Goal: Transaction & Acquisition: Purchase product/service

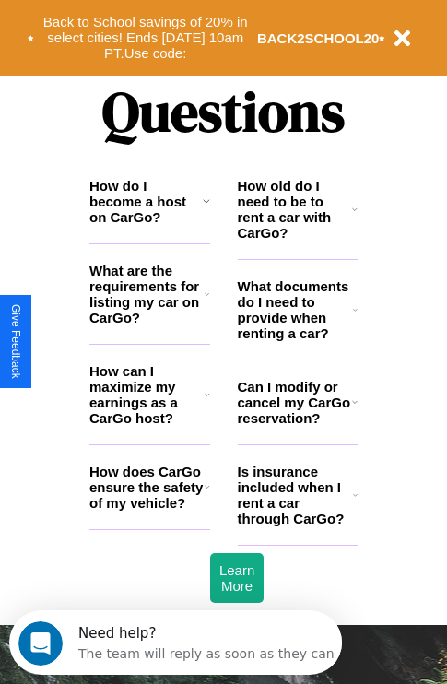
scroll to position [2233, 0]
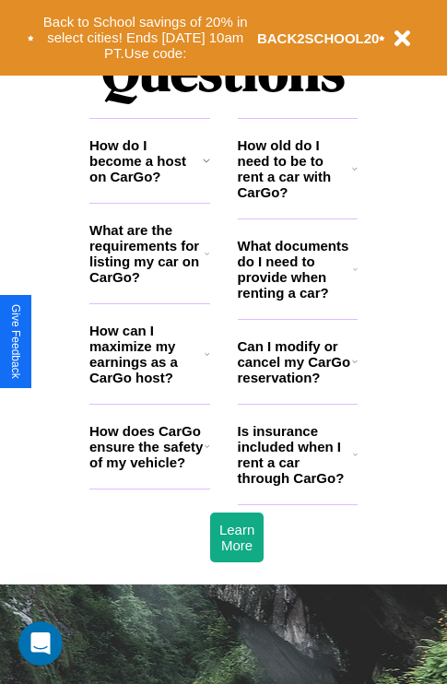
click at [355, 462] on icon at bounding box center [355, 454] width 5 height 15
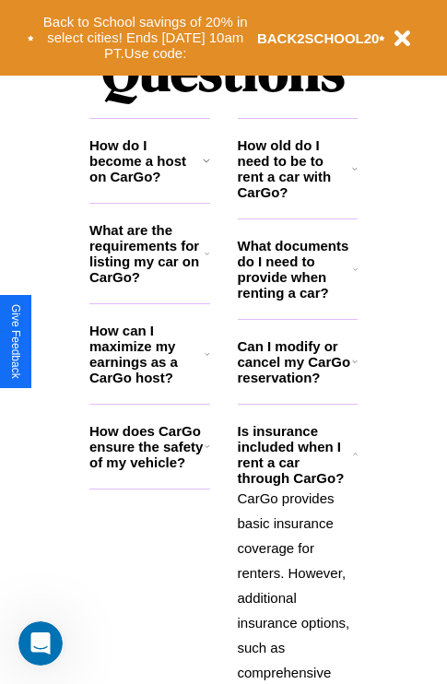
click at [297, 299] on h3 "What documents do I need to provide when renting a car?" at bounding box center [296, 269] width 116 height 63
click at [206, 361] on icon at bounding box center [208, 354] width 6 height 15
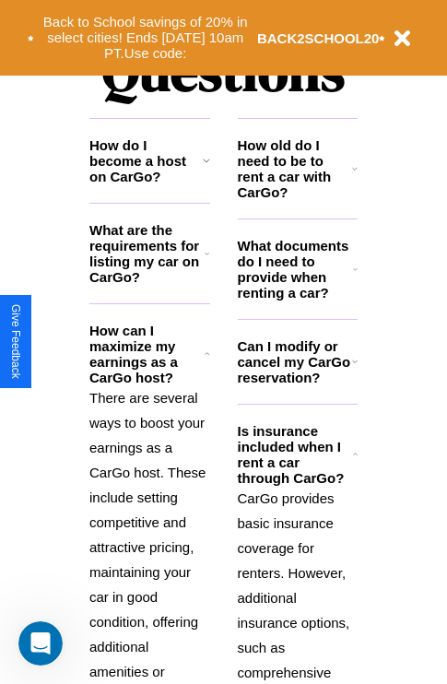
click at [206, 168] on icon at bounding box center [206, 160] width 7 height 15
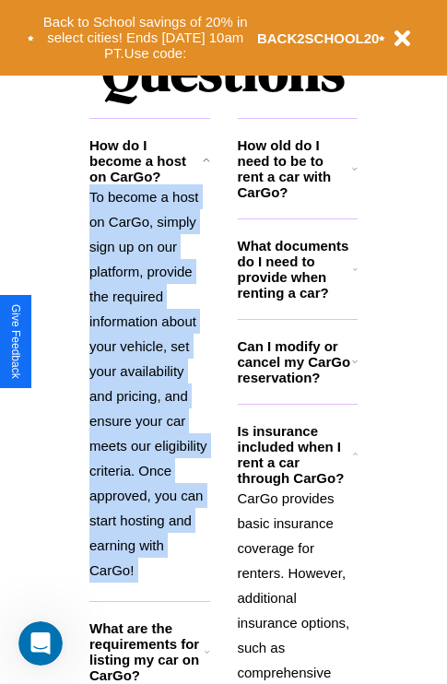
click at [149, 389] on p "To become a host on CarGo, simply sign up on our platform, provide the required…" at bounding box center [149, 383] width 121 height 398
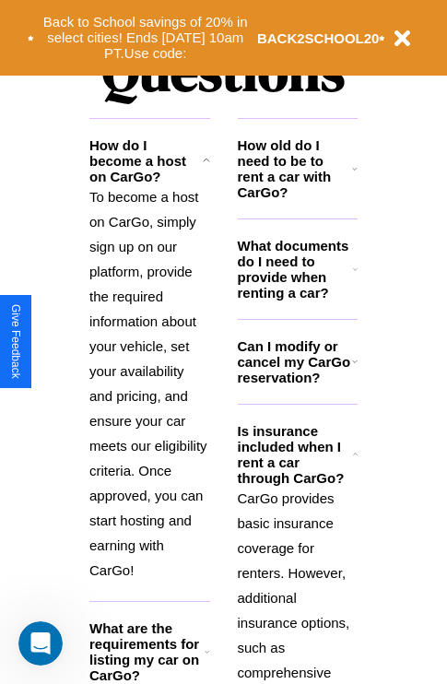
click at [297, 385] on h3 "Can I modify or cancel my CarGo reservation?" at bounding box center [295, 361] width 114 height 47
click at [297, 198] on h3 "How old do I need to be to rent a car with CarGo?" at bounding box center [295, 168] width 115 height 63
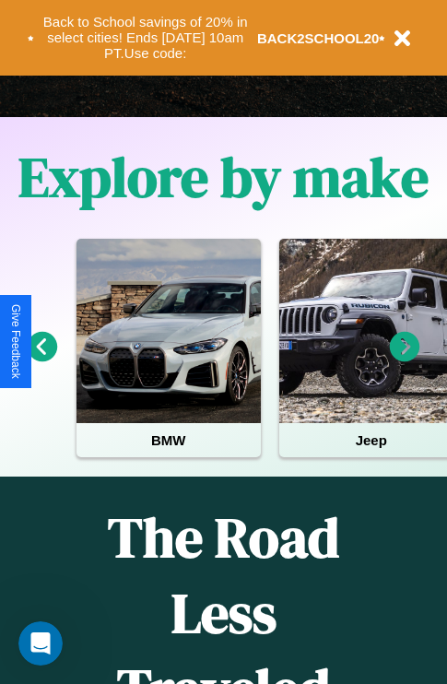
scroll to position [284, 0]
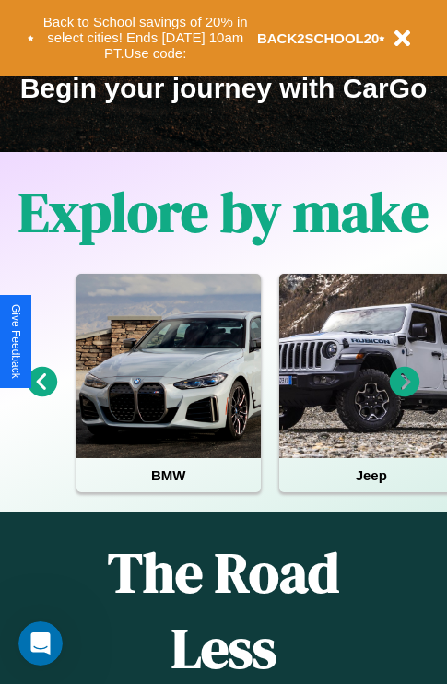
click at [405, 394] on icon at bounding box center [405, 382] width 30 height 30
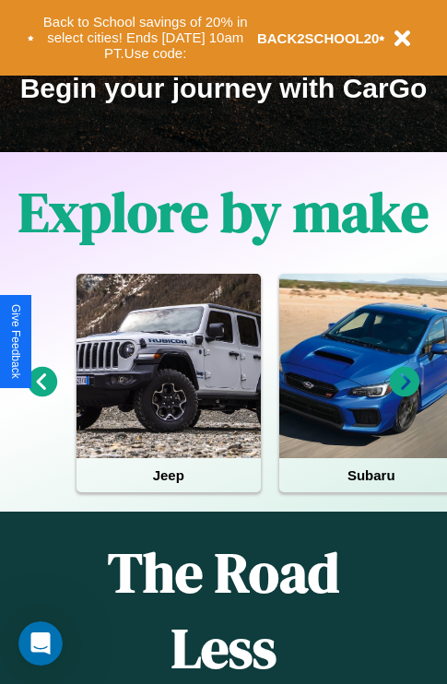
click at [405, 394] on icon at bounding box center [405, 382] width 30 height 30
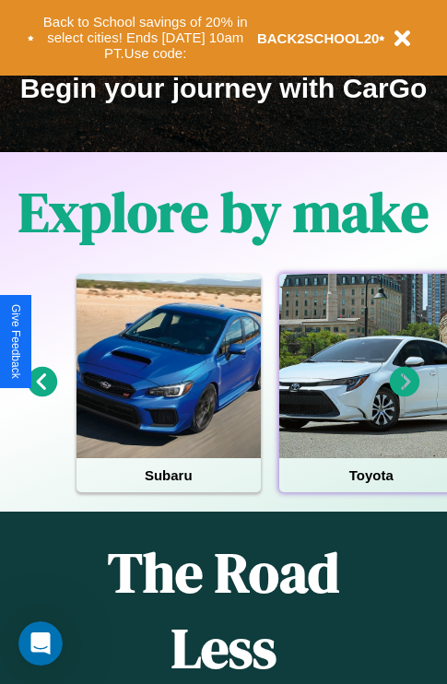
click at [370, 394] on div at bounding box center [371, 366] width 184 height 184
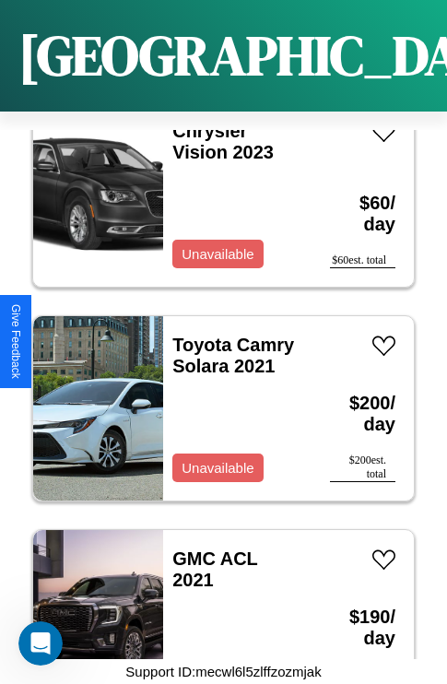
scroll to position [7552, 0]
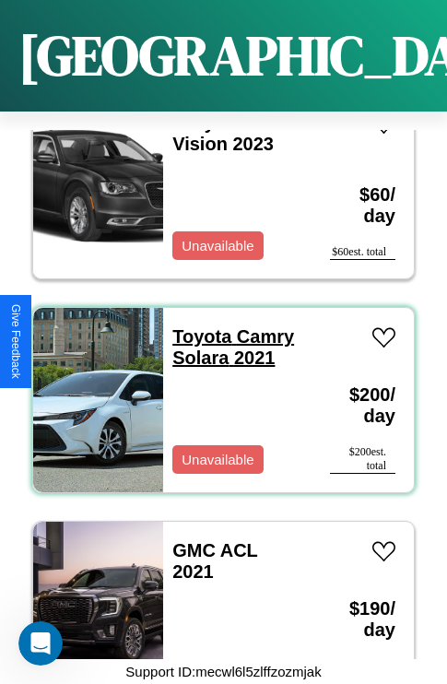
click at [196, 326] on link "Toyota Camry Solara 2021" at bounding box center [233, 346] width 122 height 41
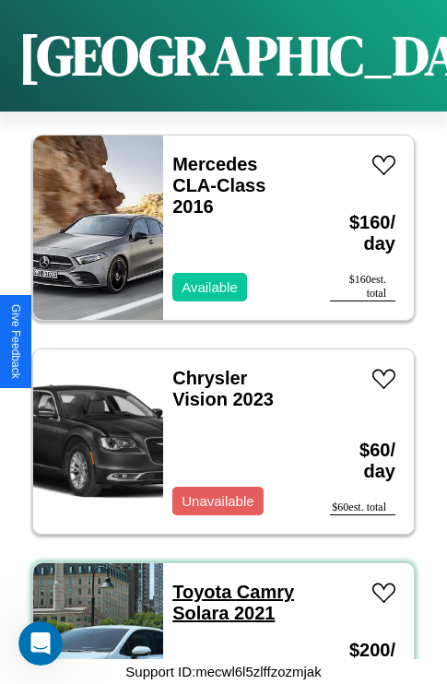
scroll to position [7125, 0]
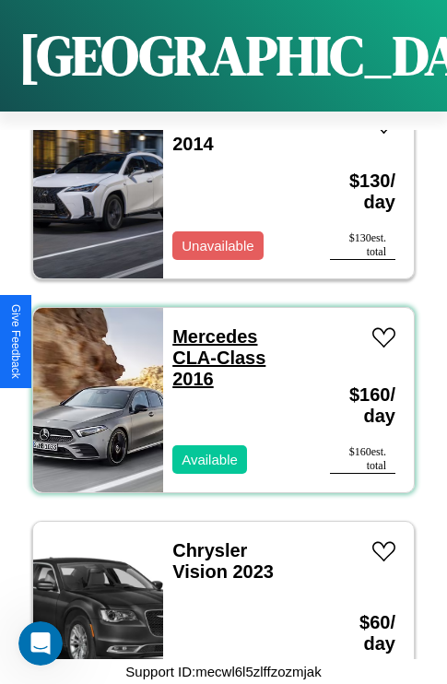
click at [209, 326] on link "Mercedes CLA-Class 2016" at bounding box center [218, 357] width 93 height 63
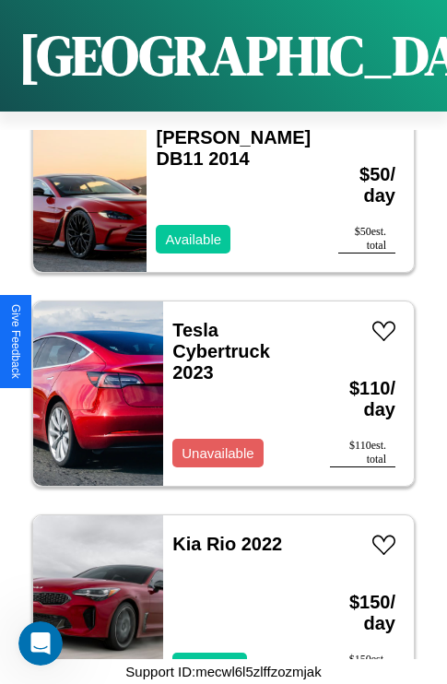
scroll to position [1138, 0]
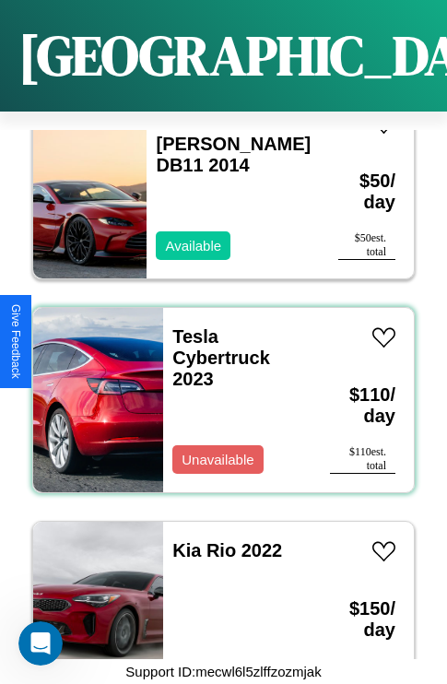
click at [217, 389] on div "Tesla Cybertruck 2023 Unavailable" at bounding box center [237, 400] width 148 height 184
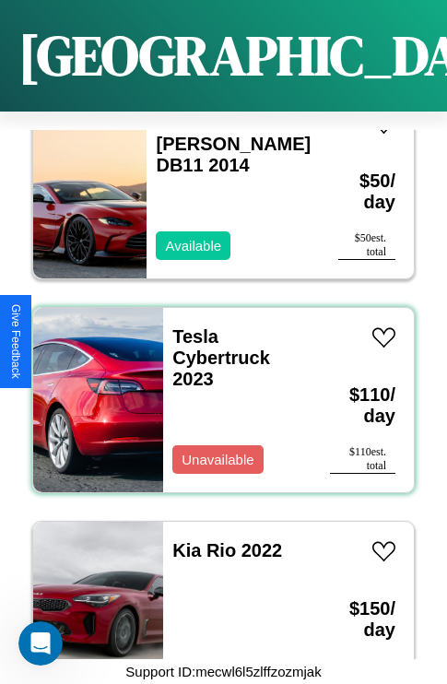
click at [217, 389] on div "Tesla Cybertruck 2023 Unavailable" at bounding box center [237, 400] width 148 height 184
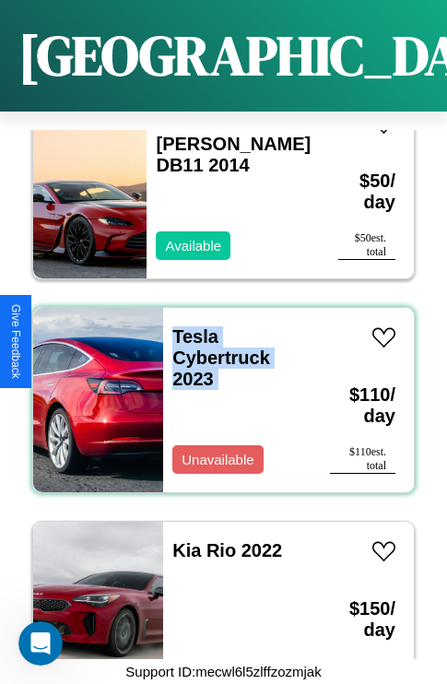
click at [217, 389] on div "Tesla Cybertruck 2023 Unavailable" at bounding box center [237, 400] width 148 height 184
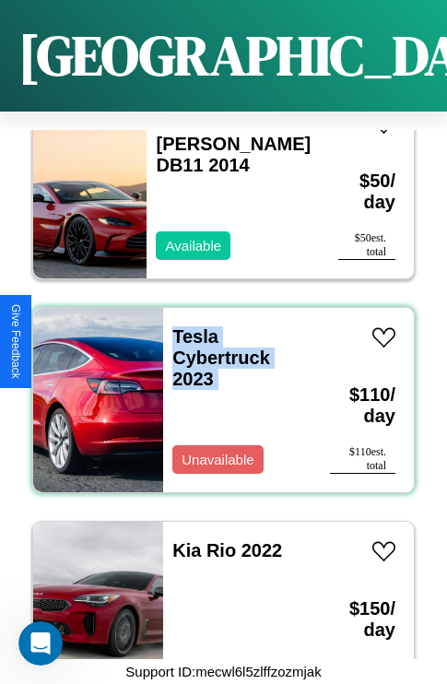
click at [217, 389] on div "Tesla Cybertruck 2023 Unavailable" at bounding box center [237, 400] width 148 height 184
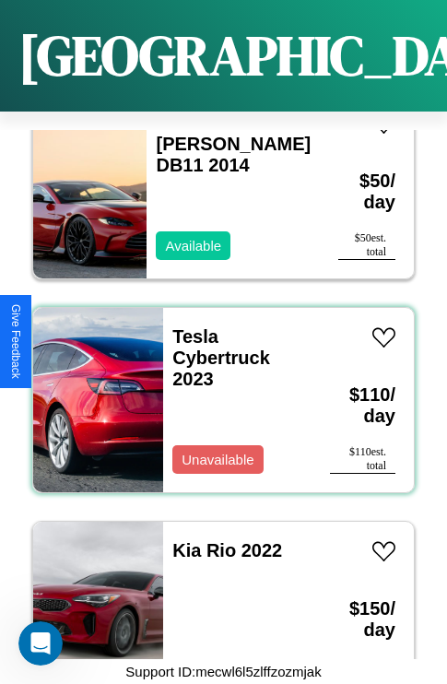
click at [217, 389] on div "Tesla Cybertruck 2023 Unavailable" at bounding box center [237, 400] width 148 height 184
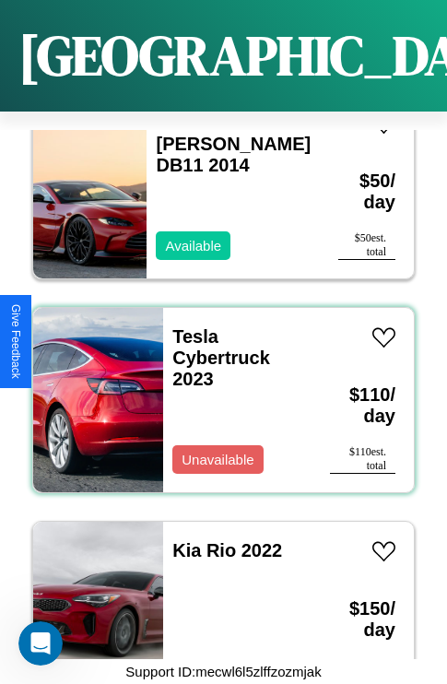
click at [217, 389] on div "Tesla Cybertruck 2023 Unavailable" at bounding box center [237, 400] width 148 height 184
click at [190, 326] on link "Tesla Cybertruck 2023" at bounding box center [221, 357] width 98 height 63
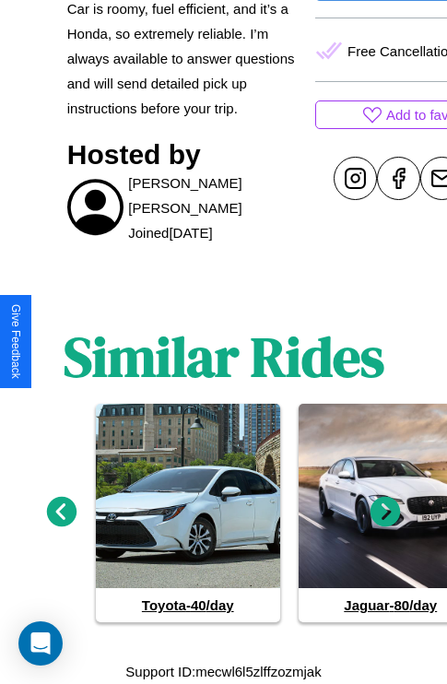
scroll to position [808, 0]
click at [385, 512] on icon at bounding box center [385, 512] width 30 height 30
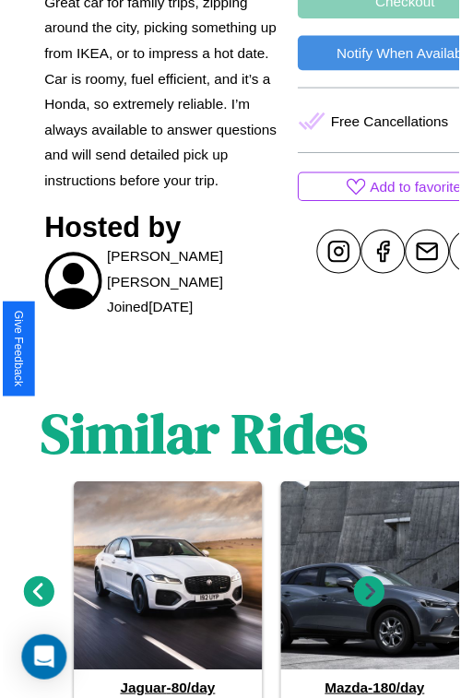
scroll to position [582, 63]
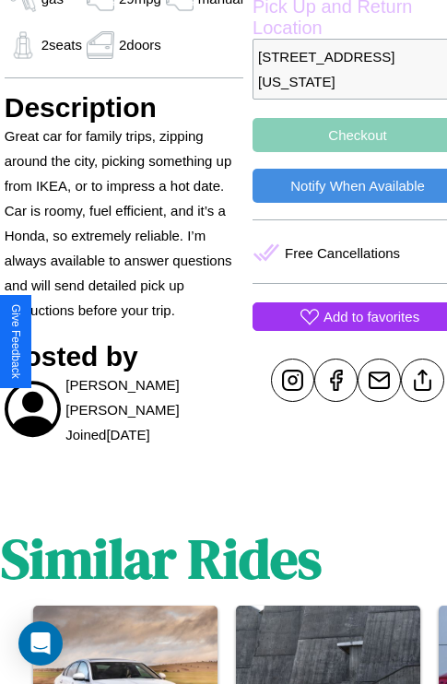
click at [342, 329] on p "Add to favorites" at bounding box center [371, 316] width 96 height 25
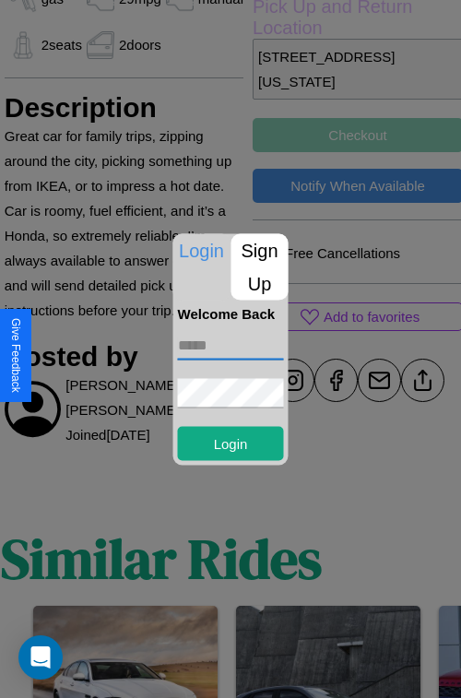
click at [230, 345] on input "text" at bounding box center [231, 344] width 106 height 29
type input "**********"
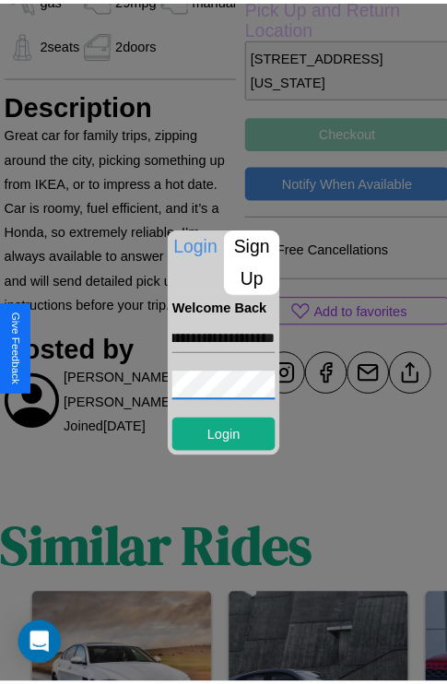
scroll to position [0, 0]
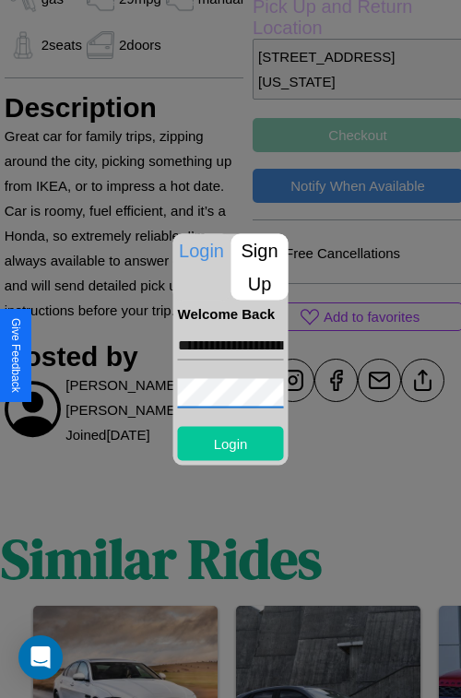
click at [230, 442] on button "Login" at bounding box center [231, 443] width 106 height 34
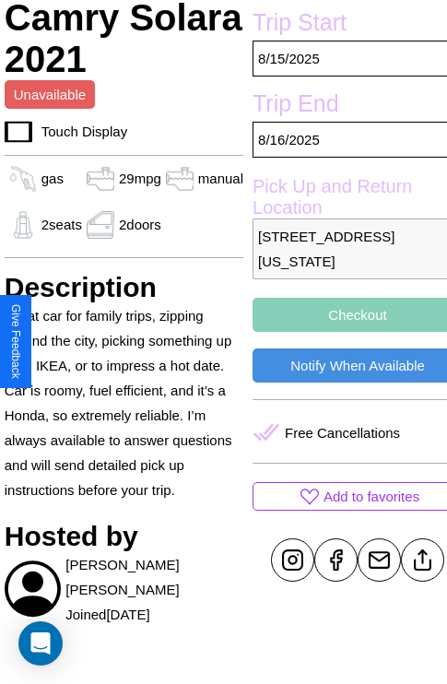
scroll to position [401, 63]
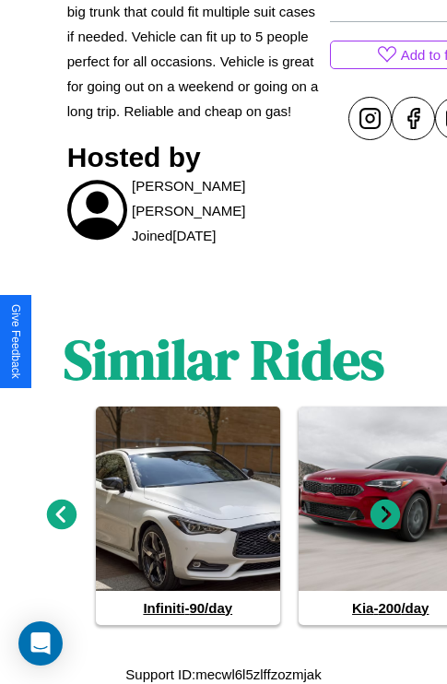
scroll to position [820, 0]
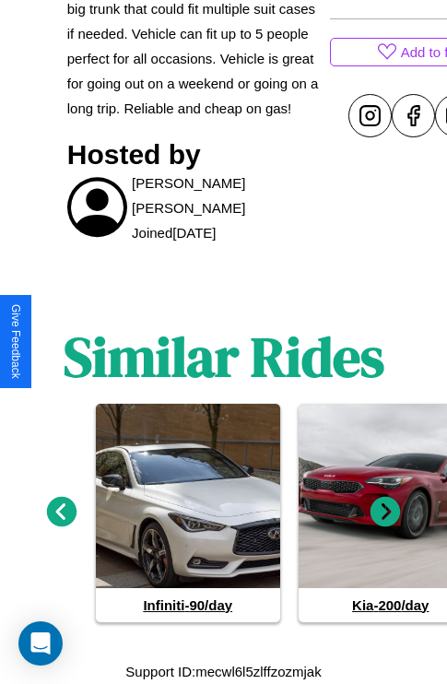
click at [385, 512] on icon at bounding box center [385, 511] width 30 height 30
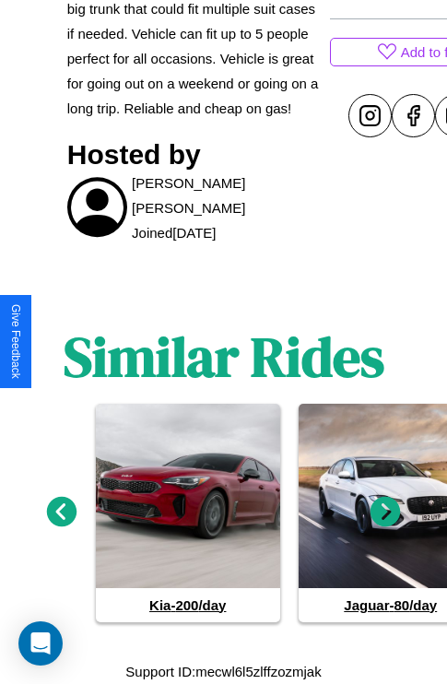
click at [385, 512] on icon at bounding box center [385, 511] width 30 height 30
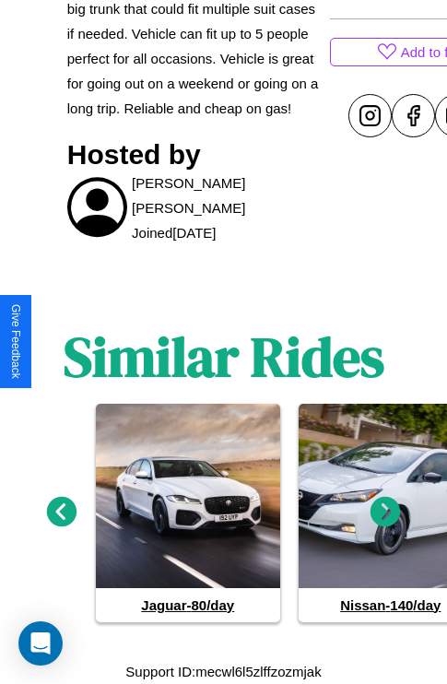
click at [385, 512] on icon at bounding box center [385, 511] width 30 height 30
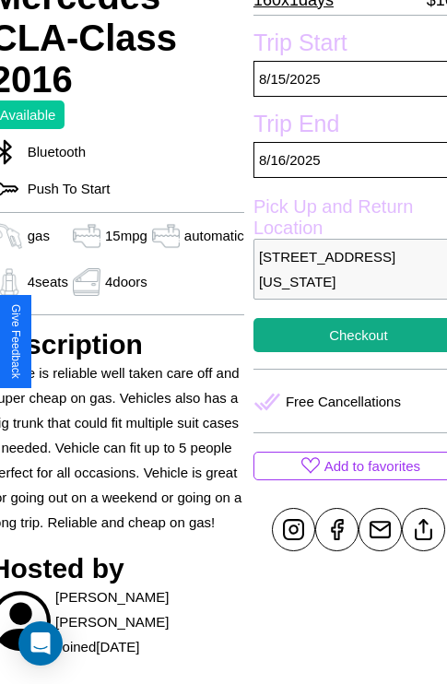
scroll to position [375, 77]
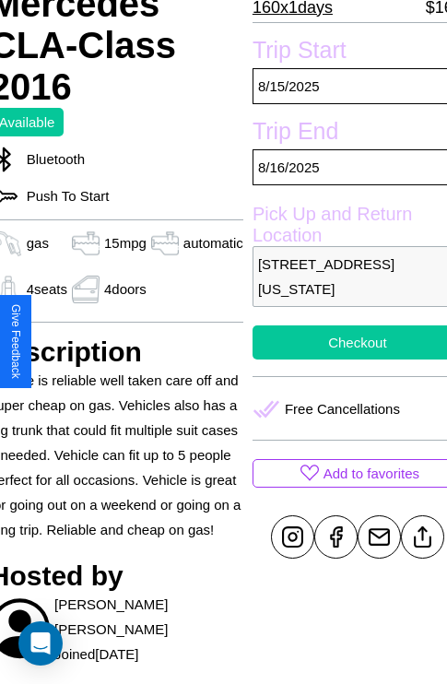
click at [342, 342] on button "Checkout" at bounding box center [358, 342] width 210 height 34
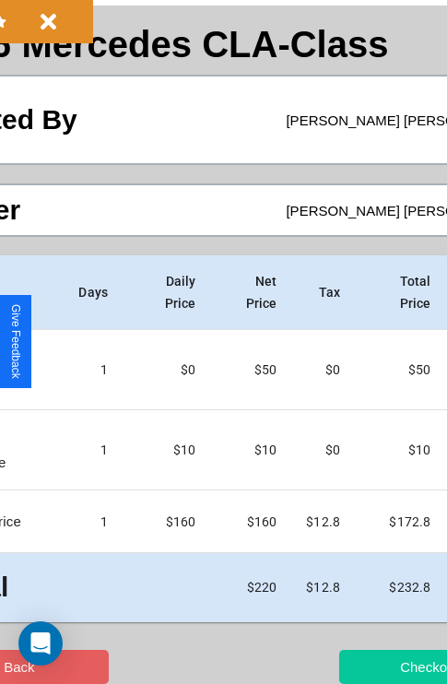
click at [357, 666] on button "Checkout" at bounding box center [429, 667] width 180 height 34
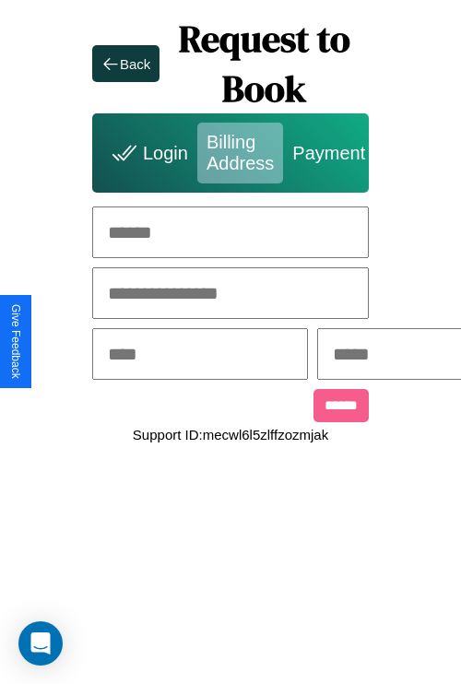
click at [230, 232] on input "text" at bounding box center [230, 232] width 276 height 52
type input "**********"
click at [229, 356] on input "text" at bounding box center [200, 354] width 216 height 52
type input "********"
click at [418, 356] on input "text" at bounding box center [425, 354] width 216 height 52
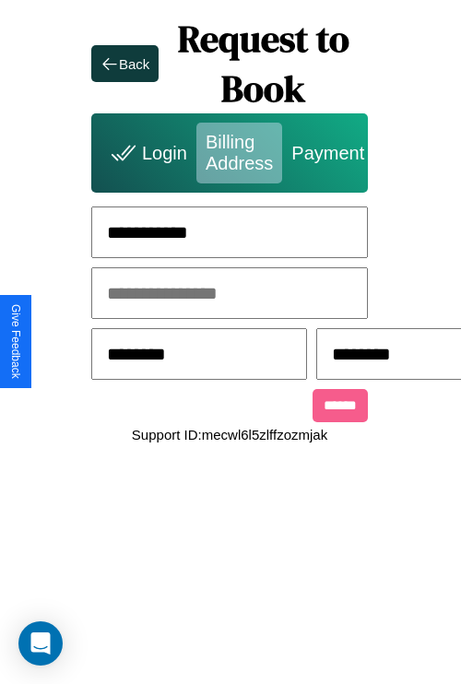
scroll to position [0, 476]
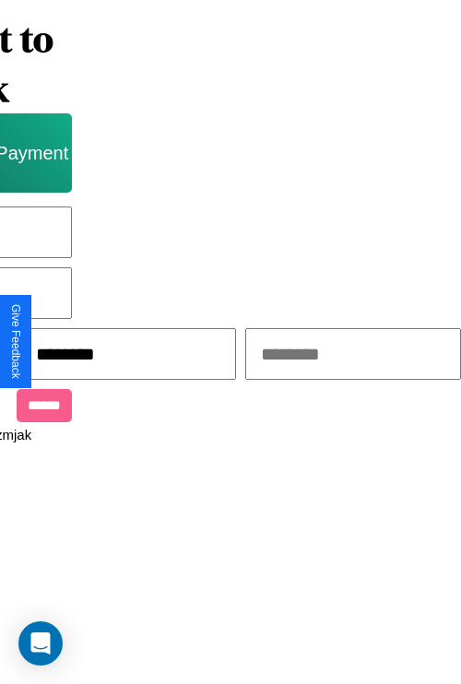
type input "********"
click at [323, 356] on input "text" at bounding box center [353, 354] width 216 height 52
type input "*****"
click at [28, 408] on input "******" at bounding box center [44, 405] width 55 height 33
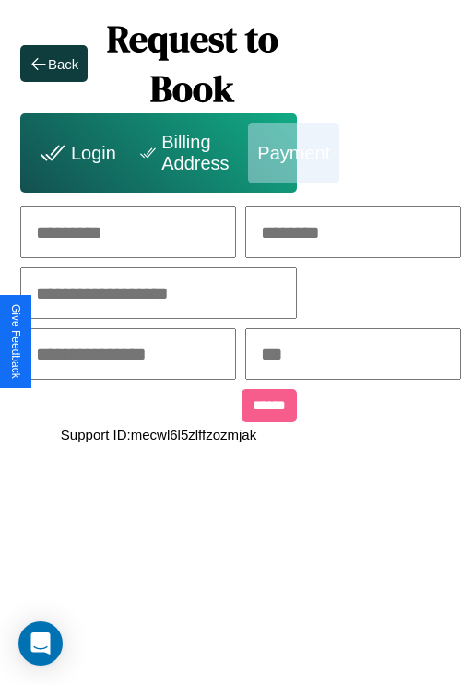
scroll to position [0, 192]
click at [88, 232] on input "text" at bounding box center [128, 232] width 216 height 52
type input "******"
click at [359, 232] on input "text" at bounding box center [353, 232] width 216 height 52
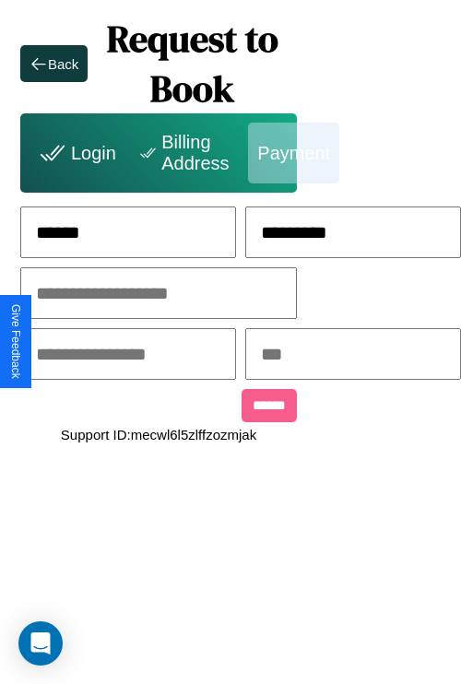
type input "*********"
click at [124, 294] on input "text" at bounding box center [158, 293] width 276 height 52
type input "**********"
click at [124, 356] on input "text" at bounding box center [128, 354] width 216 height 52
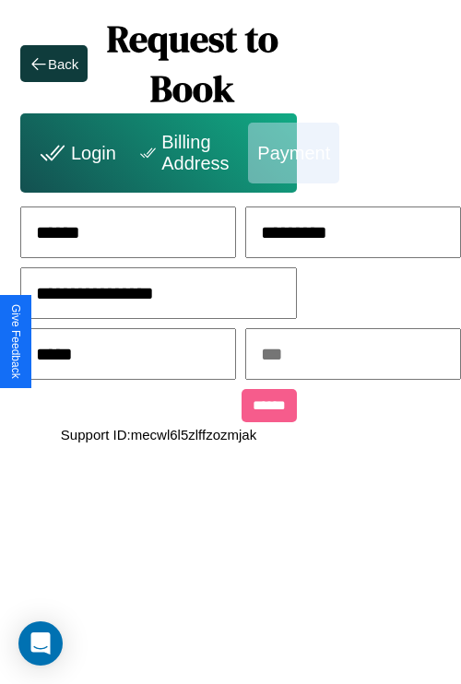
type input "*****"
click at [359, 356] on input "text" at bounding box center [353, 354] width 216 height 52
type input "***"
click at [241, 408] on input "******" at bounding box center [268, 405] width 55 height 33
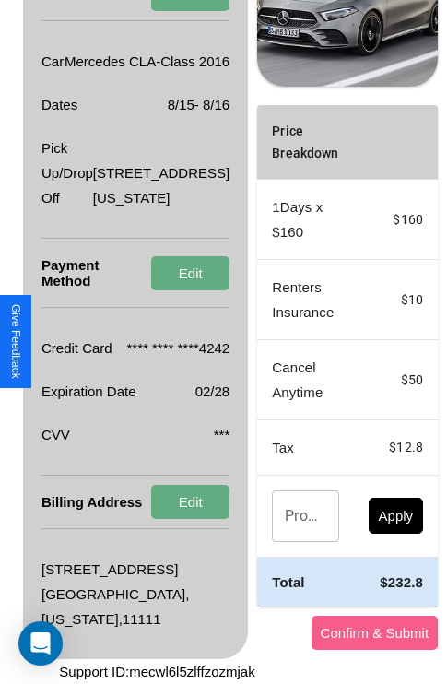
scroll to position [469, 66]
click at [321, 632] on button "Confirm & Submit" at bounding box center [374, 633] width 127 height 34
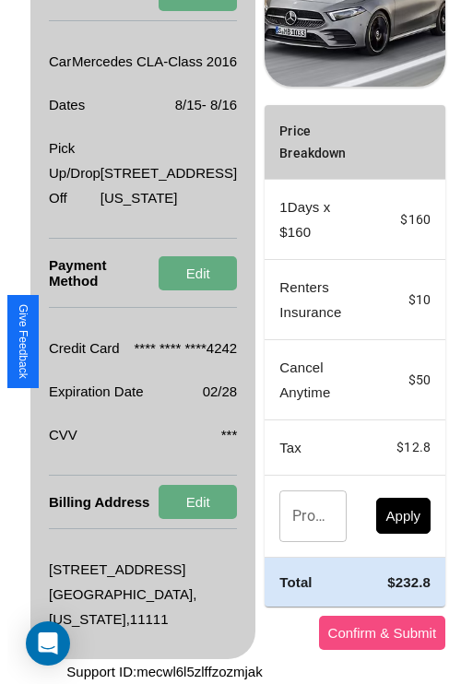
scroll to position [0, 66]
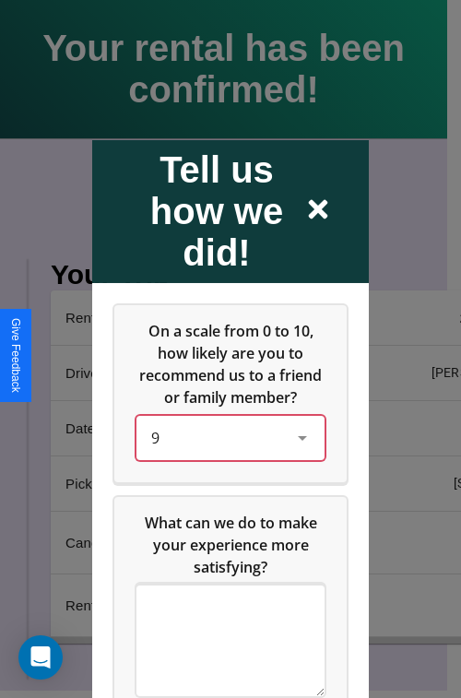
click at [225, 448] on div "9" at bounding box center [215, 437] width 129 height 22
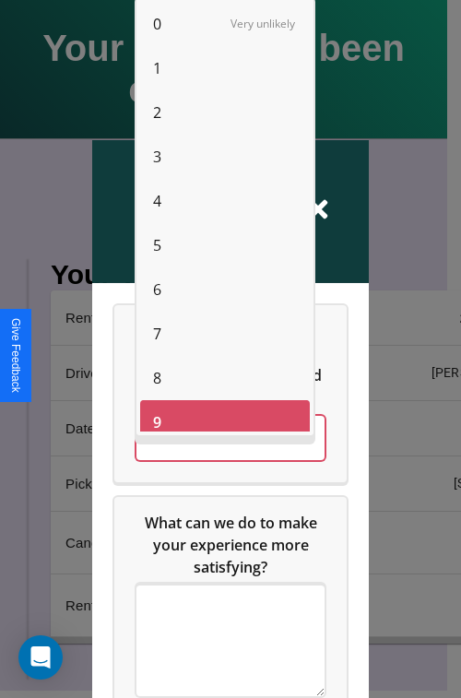
scroll to position [13, 0]
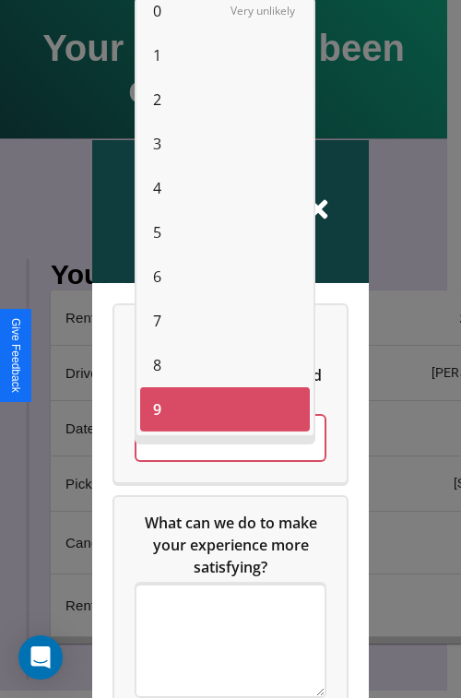
click at [157, 276] on span "6" at bounding box center [157, 276] width 8 height 22
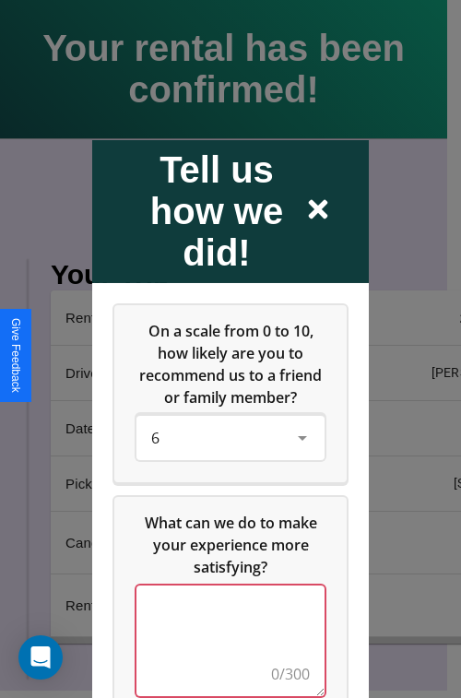
click at [225, 652] on textarea at bounding box center [230, 639] width 188 height 111
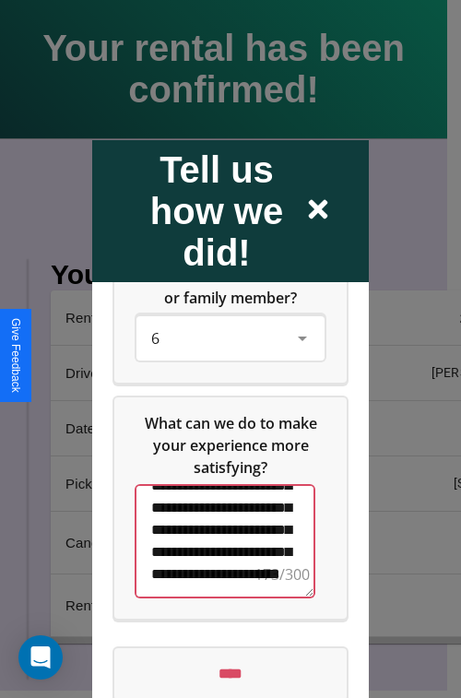
scroll to position [142, 0]
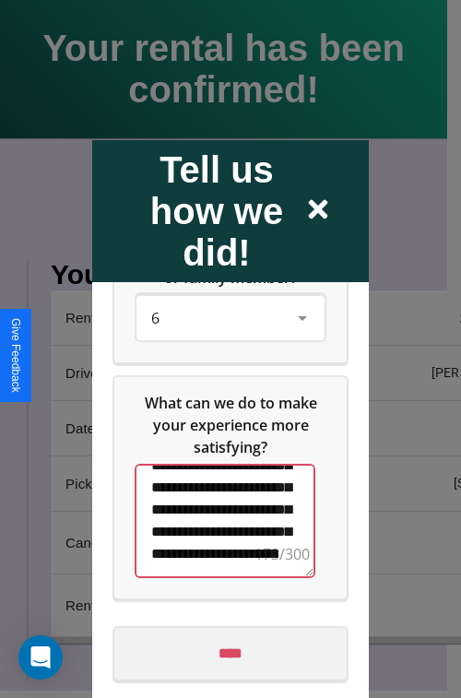
type textarea "**********"
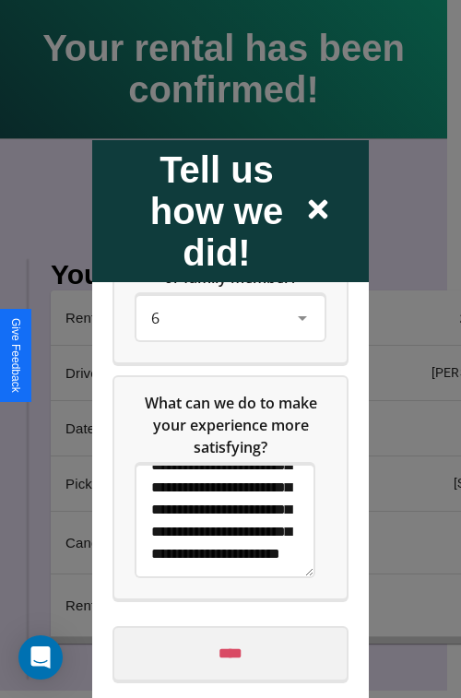
click at [225, 652] on input "****" at bounding box center [230, 653] width 232 height 52
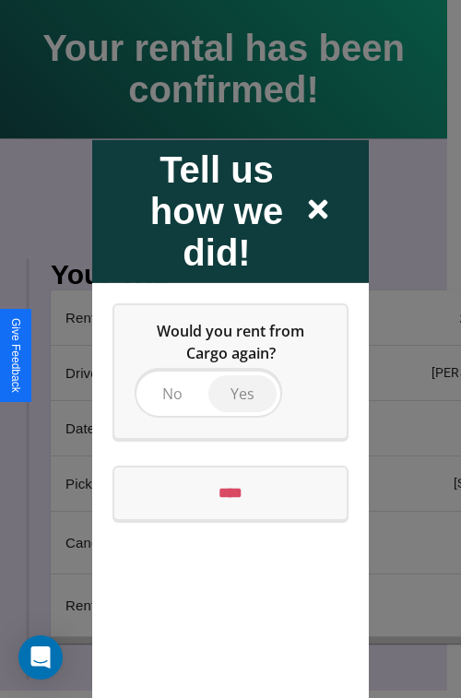
click at [241, 393] on span "Yes" at bounding box center [242, 392] width 24 height 20
click at [230, 492] on input "****" at bounding box center [230, 492] width 232 height 52
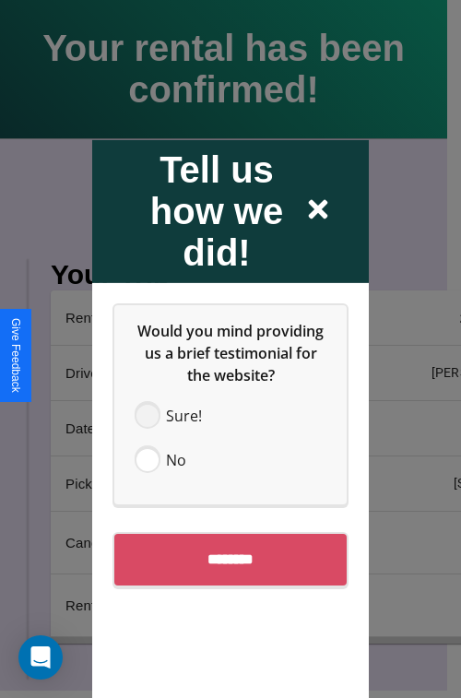
click at [147, 415] on span at bounding box center [147, 415] width 22 height 22
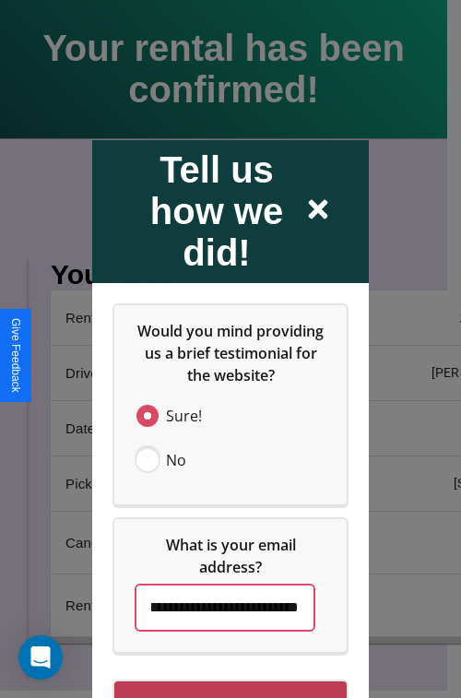
scroll to position [53, 0]
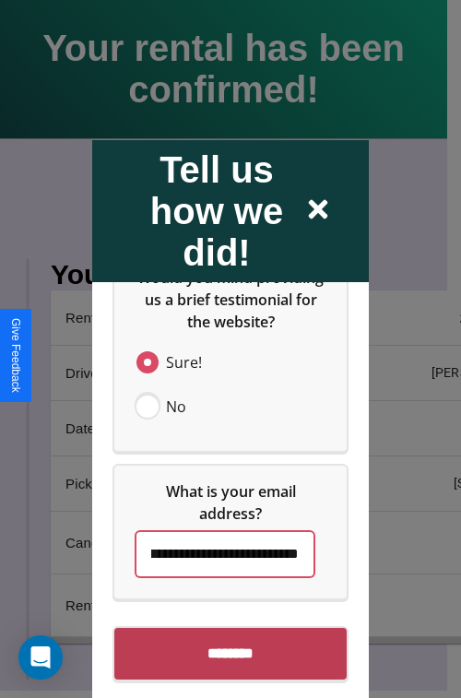
type input "**********"
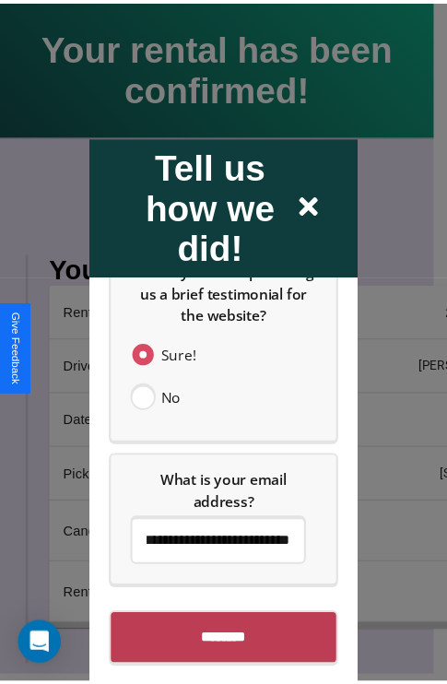
scroll to position [0, 0]
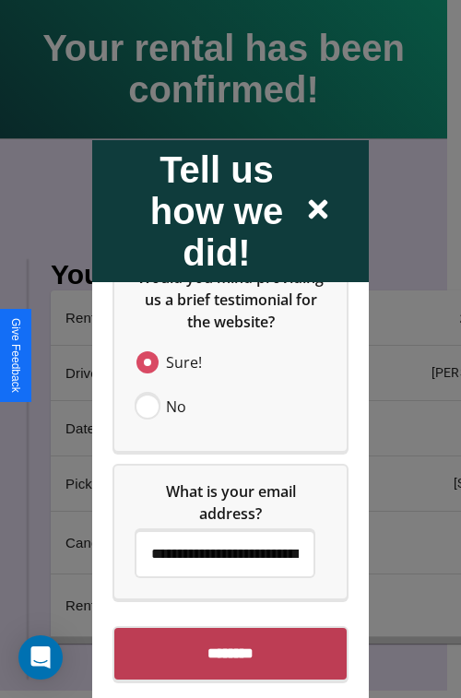
click at [225, 673] on input "********" at bounding box center [230, 653] width 232 height 52
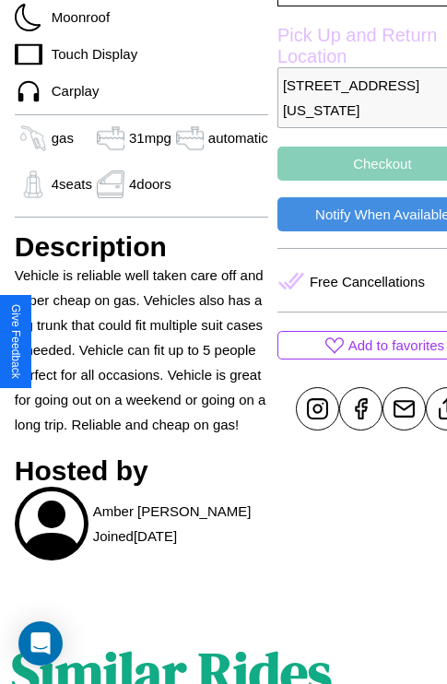
scroll to position [621, 59]
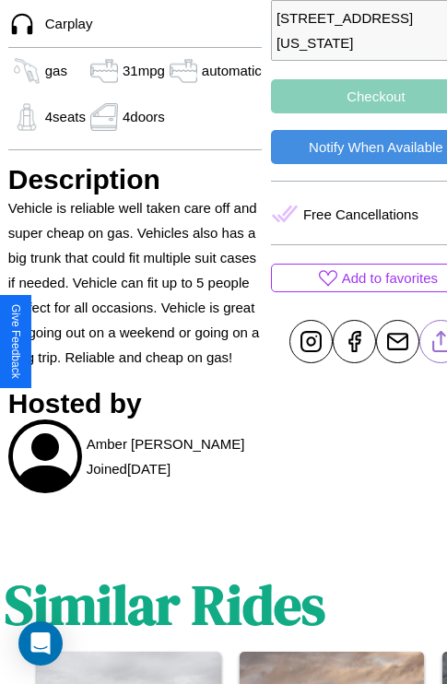
click at [441, 341] on line at bounding box center [441, 338] width 0 height 13
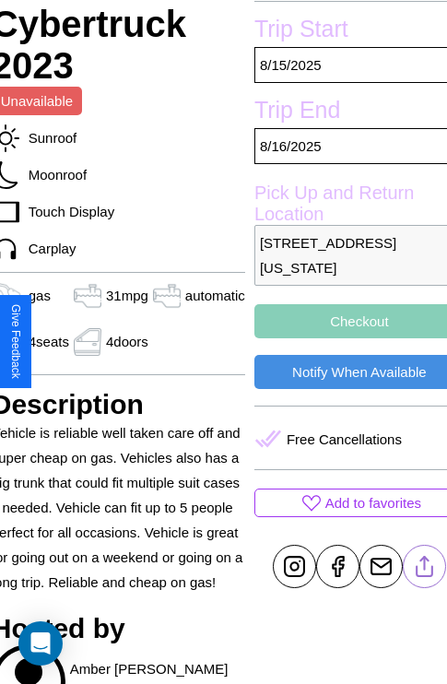
scroll to position [376, 77]
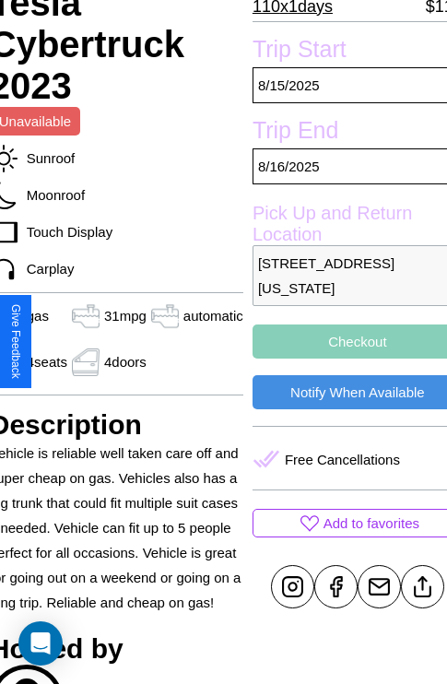
click at [342, 341] on button "Checkout" at bounding box center [358, 341] width 210 height 34
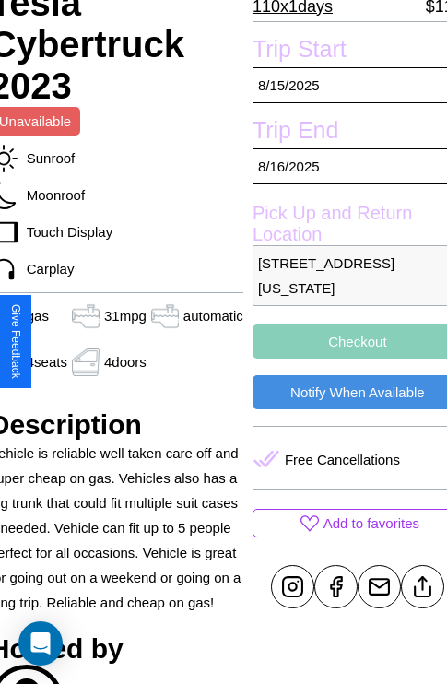
click at [342, 341] on button "Checkout" at bounding box center [358, 341] width 210 height 34
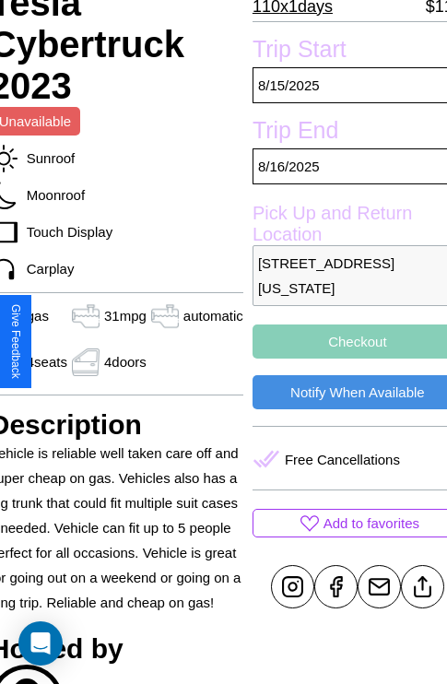
click at [342, 341] on button "Checkout" at bounding box center [358, 341] width 210 height 34
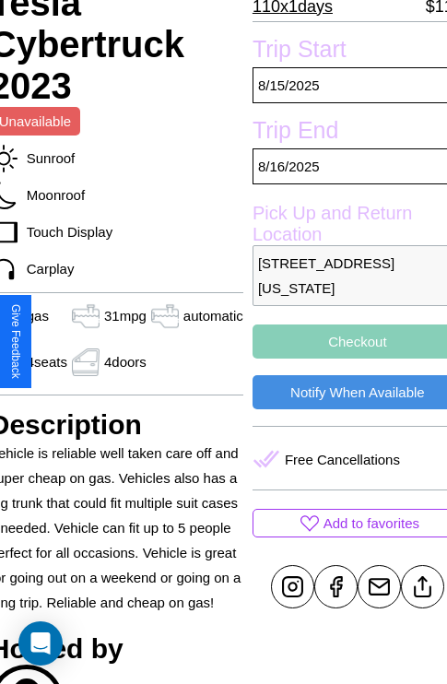
click at [342, 341] on button "Checkout" at bounding box center [358, 341] width 210 height 34
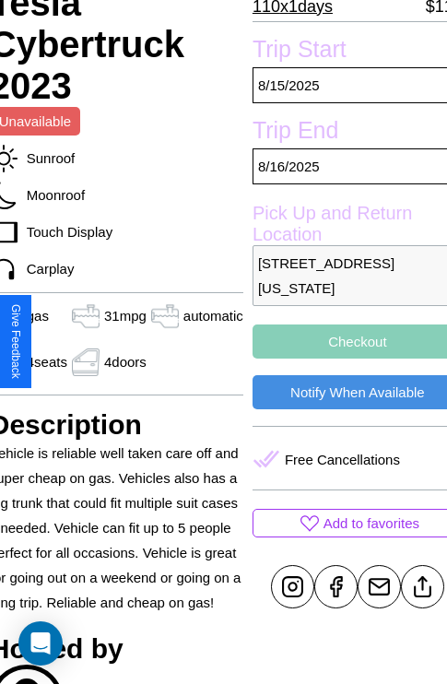
click at [342, 341] on button "Checkout" at bounding box center [358, 341] width 210 height 34
